Goal: Task Accomplishment & Management: Complete application form

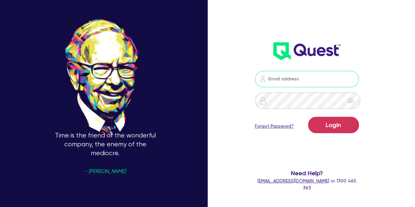
type input "[PERSON_NAME][EMAIL_ADDRESS][PERSON_NAME][DOMAIN_NAME]"
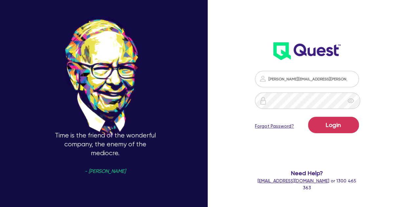
click at [344, 114] on form "[PERSON_NAME][EMAIL_ADDRESS][PERSON_NAME][DOMAIN_NAME] Login Forgot Password? N…" at bounding box center [307, 131] width 104 height 120
click at [339, 124] on button "Login" at bounding box center [333, 125] width 51 height 16
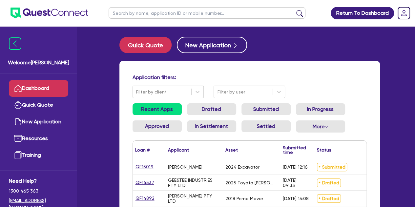
click at [151, 15] on input "text" at bounding box center [207, 12] width 197 height 11
type input "saq"
click at [294, 10] on button "submit" at bounding box center [299, 14] width 10 height 9
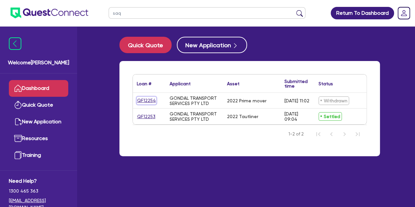
click at [140, 101] on link "QF12254" at bounding box center [146, 101] width 19 height 8
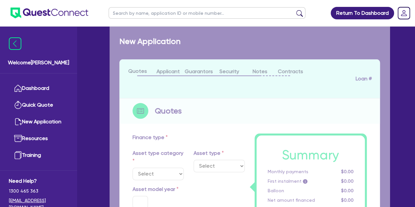
select select "PRIMARY_ASSETS"
type input "2022"
radio input "true"
type input "250,000"
type input "4"
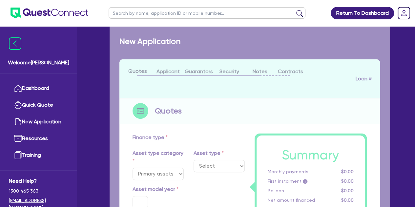
type input "10,000"
type input "10"
type input "395"
select select "HEAVY_TRUCKS"
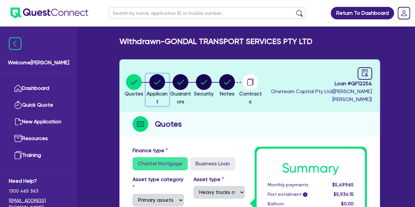
click at [161, 86] on circle "button" at bounding box center [157, 82] width 16 height 16
select select "COMPANY"
select select "TRANSPORT_WAREHOUSING"
select select "PASSENGERS_FREIGHT_TRANSPORT"
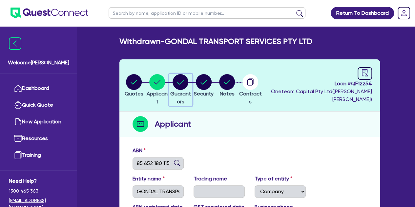
click at [188, 77] on circle "button" at bounding box center [181, 82] width 16 height 16
select select "MR"
select select "[GEOGRAPHIC_DATA]"
select select "SINGLE"
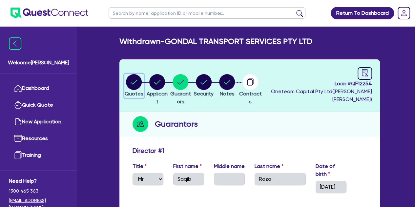
click at [131, 83] on circle "button" at bounding box center [134, 82] width 16 height 16
select select "PRIMARY_ASSETS"
select select "HEAVY_TRUCKS"
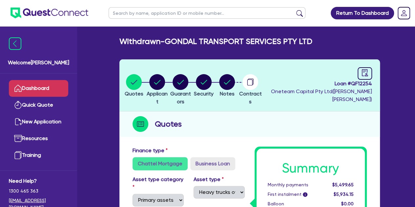
click at [41, 86] on link "Dashboard" at bounding box center [38, 88] width 59 height 17
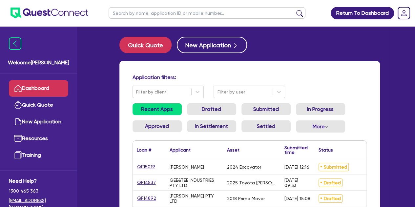
click at [138, 15] on input "text" at bounding box center [207, 12] width 197 height 11
type input "saqib"
click at [294, 10] on button "submit" at bounding box center [299, 14] width 10 height 9
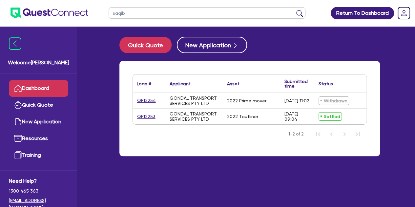
click at [28, 82] on link "Dashboard" at bounding box center [38, 88] width 59 height 17
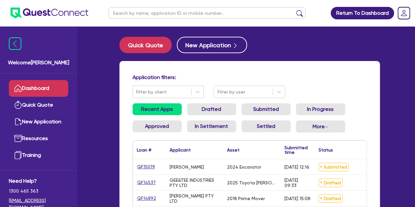
click at [47, 88] on link "Dashboard" at bounding box center [38, 88] width 59 height 17
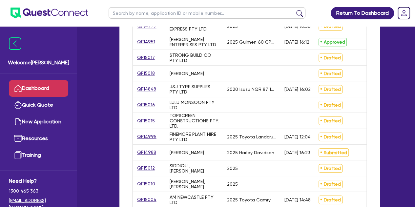
scroll to position [190, 0]
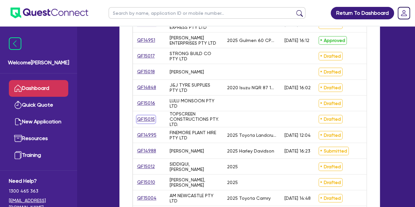
click at [141, 122] on link "QF15015" at bounding box center [146, 119] width 18 height 8
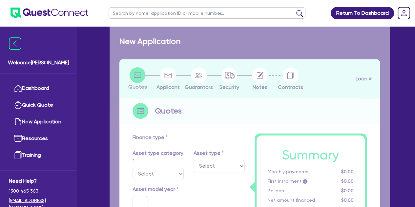
radio input "true"
type input "15,000"
type input "4"
type input "626.18"
type input "10"
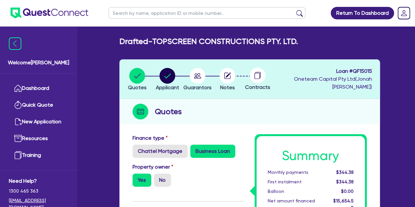
click at [34, 79] on ul "Dashboard Quick Quote New Application Ref Company Ref Salesperson Resources Tra…" at bounding box center [38, 121] width 77 height 97
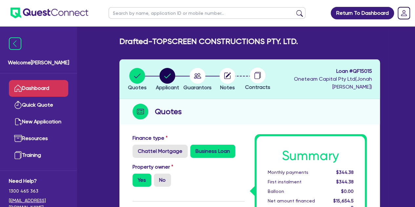
click at [37, 90] on link "Dashboard" at bounding box center [38, 88] width 59 height 17
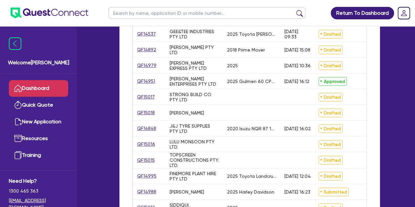
scroll to position [150, 0]
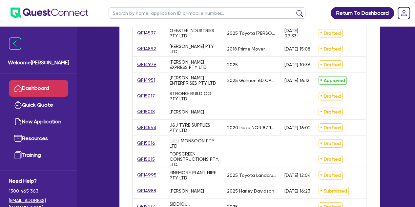
click at [146, 137] on div "QF15016" at bounding box center [149, 142] width 33 height 15
click at [146, 141] on link "QF15016" at bounding box center [146, 143] width 19 height 8
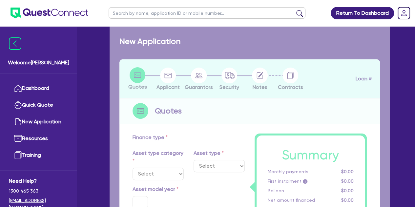
radio input "true"
type input "80,000"
type input "4"
type input "3,226.18"
type input "17"
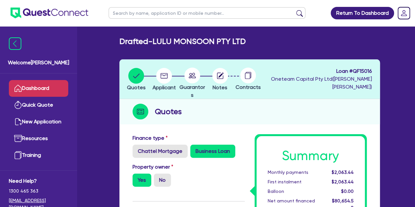
click at [34, 83] on link "Dashboard" at bounding box center [38, 88] width 59 height 17
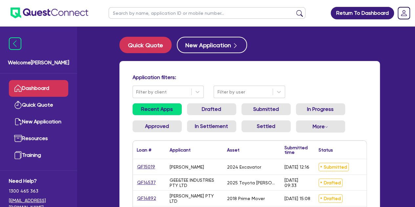
scroll to position [93, 0]
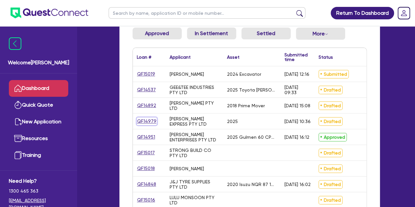
click at [145, 122] on link "QF14979" at bounding box center [147, 121] width 20 height 8
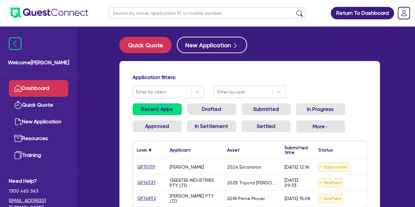
select select "PRIMARY_ASSETS"
select select "TRAILERS"
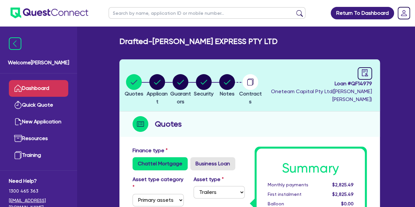
click at [59, 82] on link "Dashboard" at bounding box center [38, 88] width 59 height 17
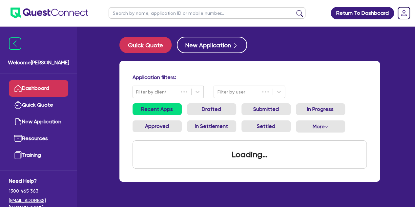
click at [59, 82] on link "Dashboard" at bounding box center [38, 88] width 59 height 17
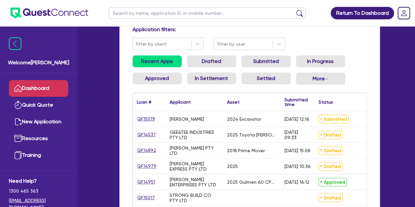
scroll to position [48, 0]
click at [144, 135] on link "QF14537" at bounding box center [146, 135] width 19 height 8
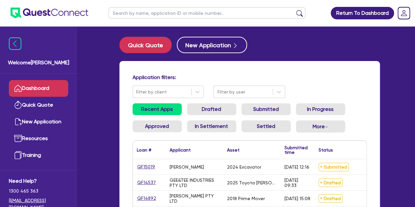
select select "CARS_AND_LIGHT_TRUCKS"
select select "PASSENGER_VEHICLES"
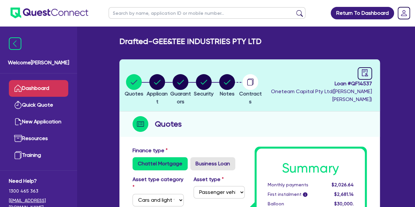
click at [49, 94] on link "Dashboard" at bounding box center [38, 88] width 59 height 17
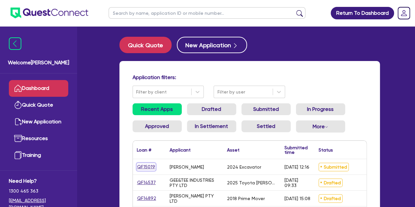
click at [142, 168] on link "QF15019" at bounding box center [146, 167] width 19 height 8
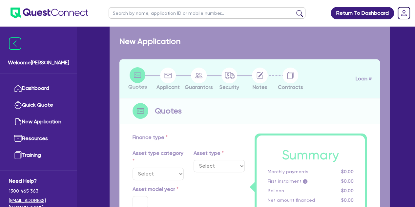
select select "PRIMARY_ASSETS"
type input "2024"
radio input "true"
type input "150,000"
type input "8"
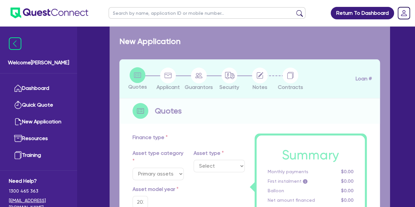
select select "YELLOW_GOODS_AND_EXCAVATORS"
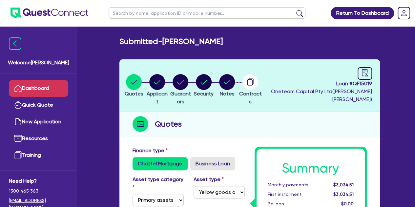
click at [34, 95] on link "Dashboard" at bounding box center [38, 88] width 59 height 17
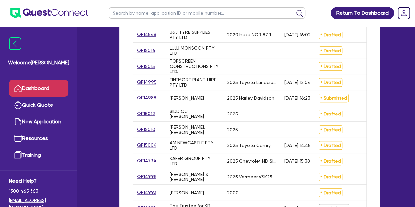
scroll to position [245, 0]
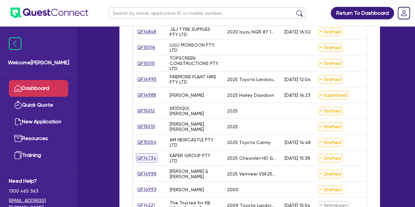
click at [140, 159] on link "QF14734" at bounding box center [147, 158] width 20 height 8
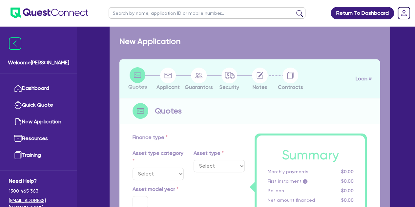
select select "CARS_AND_LIGHT_TRUCKS"
type input "2025"
radio input "true"
type input "172,000"
type input "22,000"
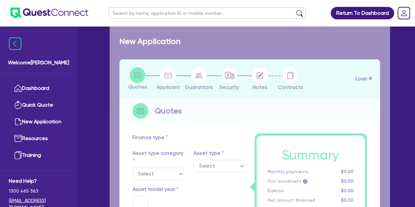
type input "1"
type input "1,500"
type input "6.25"
type input "450"
type input "100"
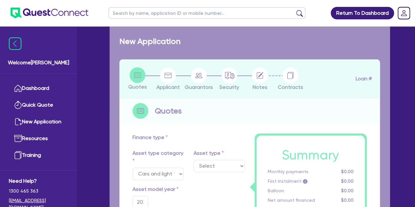
select select "PASSENGER_VEHICLES"
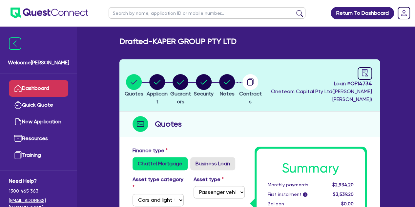
click at [43, 88] on link "Dashboard" at bounding box center [38, 88] width 59 height 17
